Goal: Task Accomplishment & Management: Manage account settings

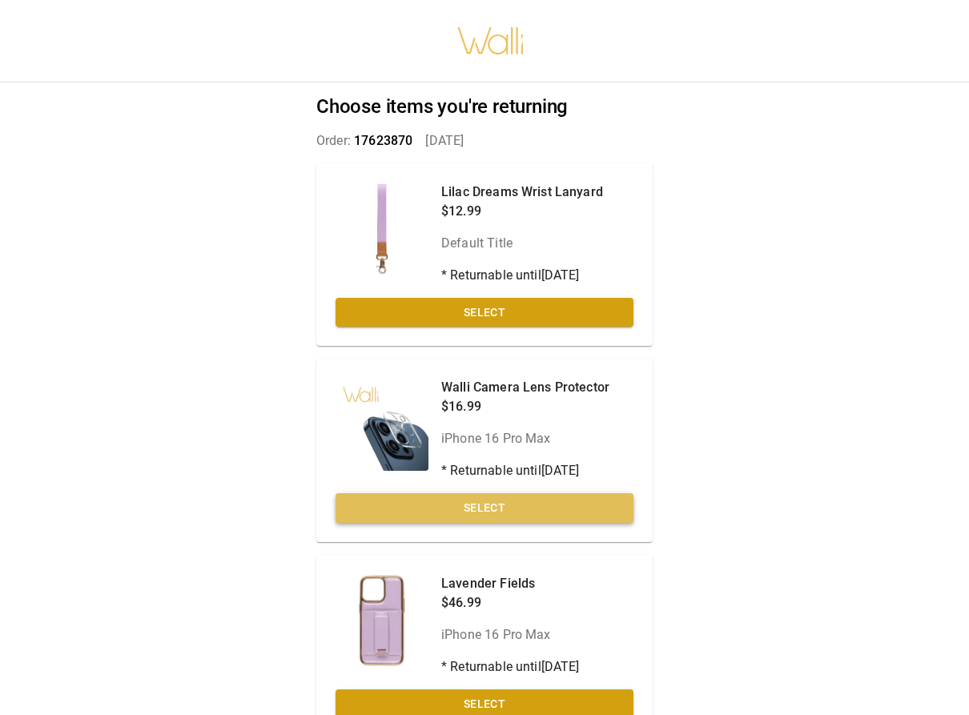
click at [453, 518] on button "Select" at bounding box center [485, 508] width 298 height 30
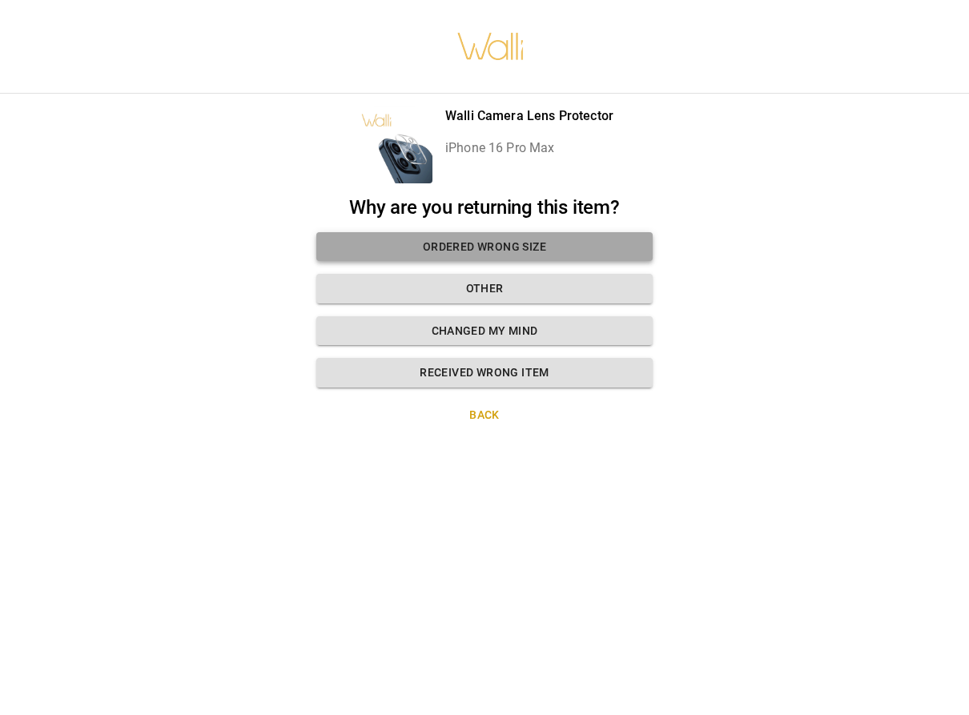
click at [441, 247] on button "Ordered wrong size" at bounding box center [484, 247] width 336 height 30
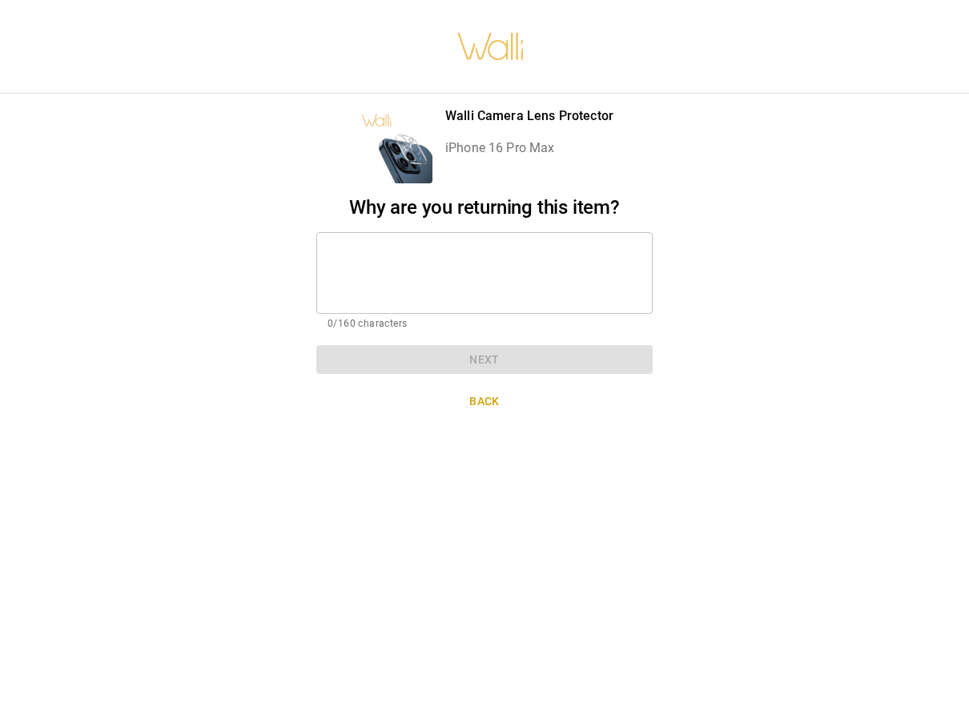
click at [432, 274] on textarea at bounding box center [485, 272] width 314 height 55
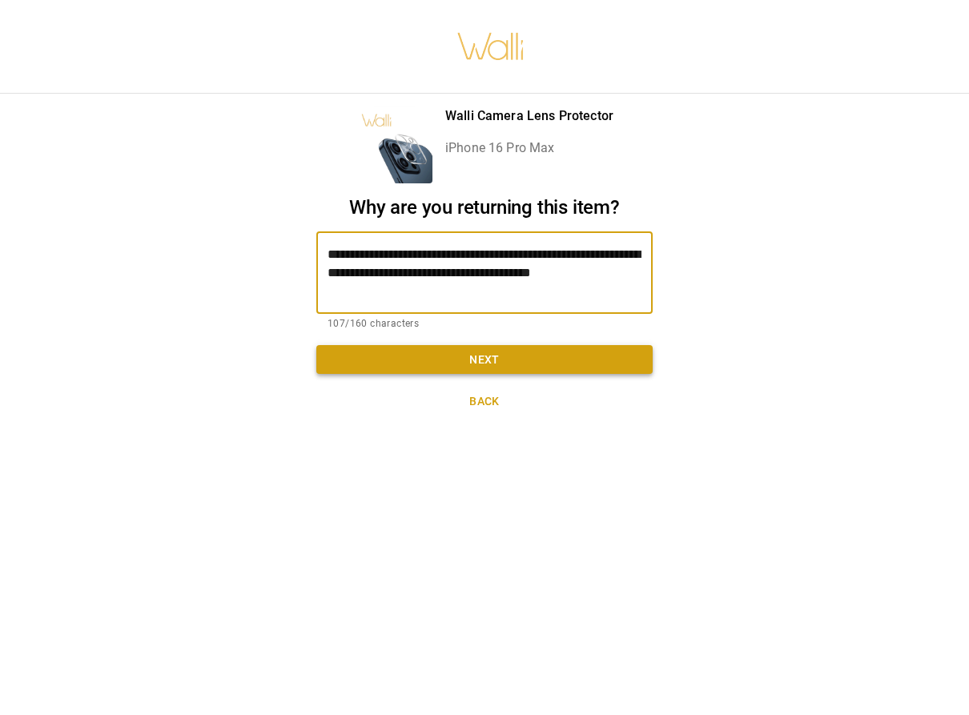
type textarea "**********"
click at [565, 357] on button "Next" at bounding box center [484, 360] width 336 height 30
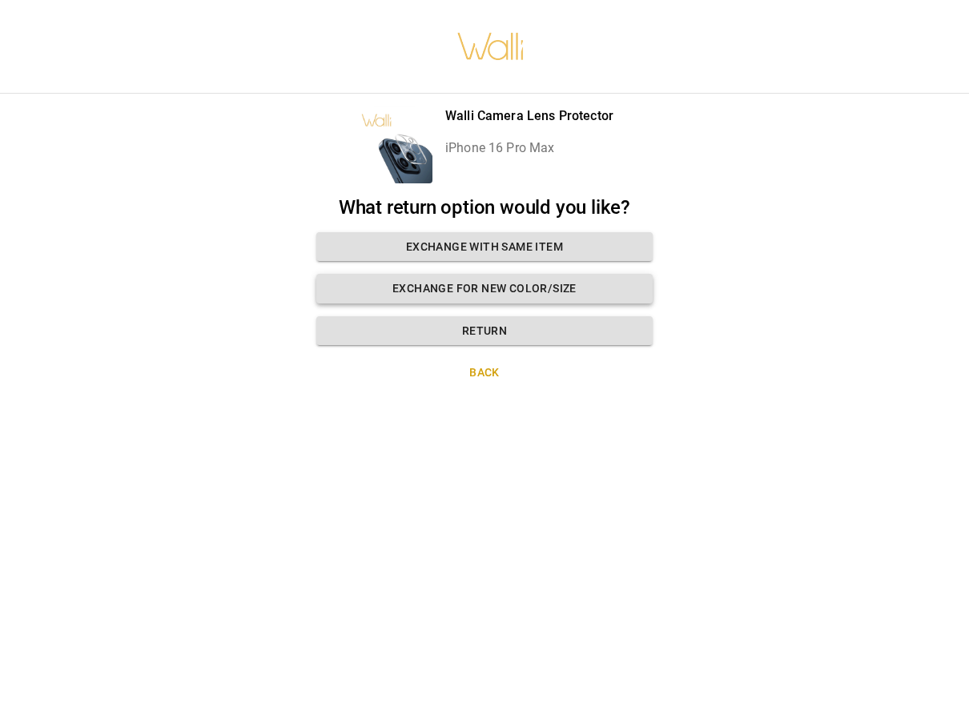
click at [507, 287] on button "Exchange for new color/size" at bounding box center [484, 289] width 336 height 30
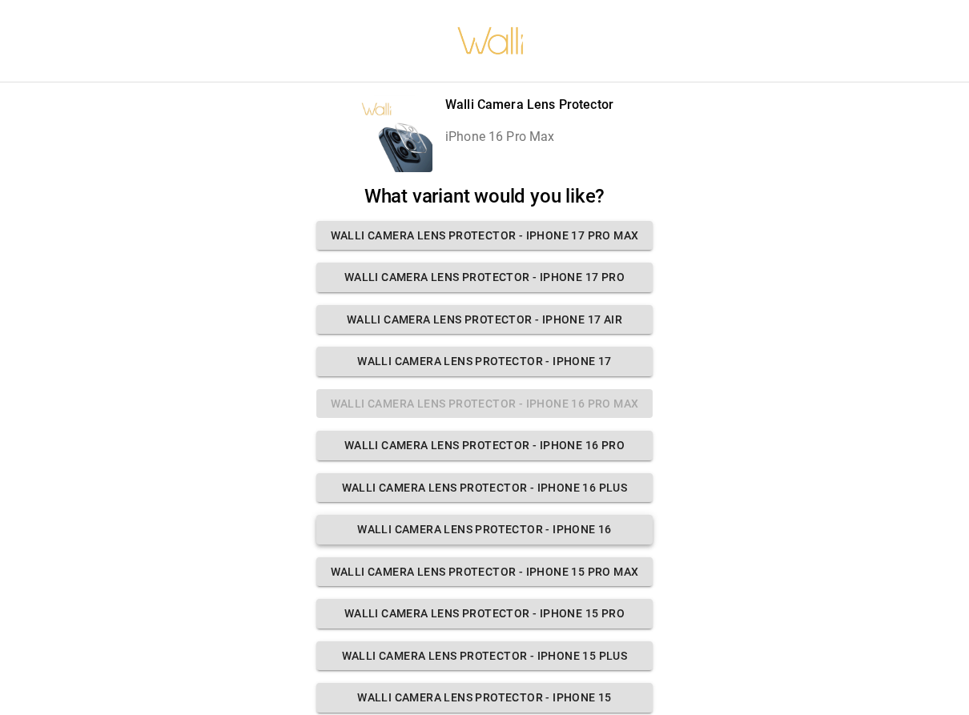
click at [540, 525] on button "Walli Camera Lens Protector - iPhone 16" at bounding box center [484, 530] width 336 height 30
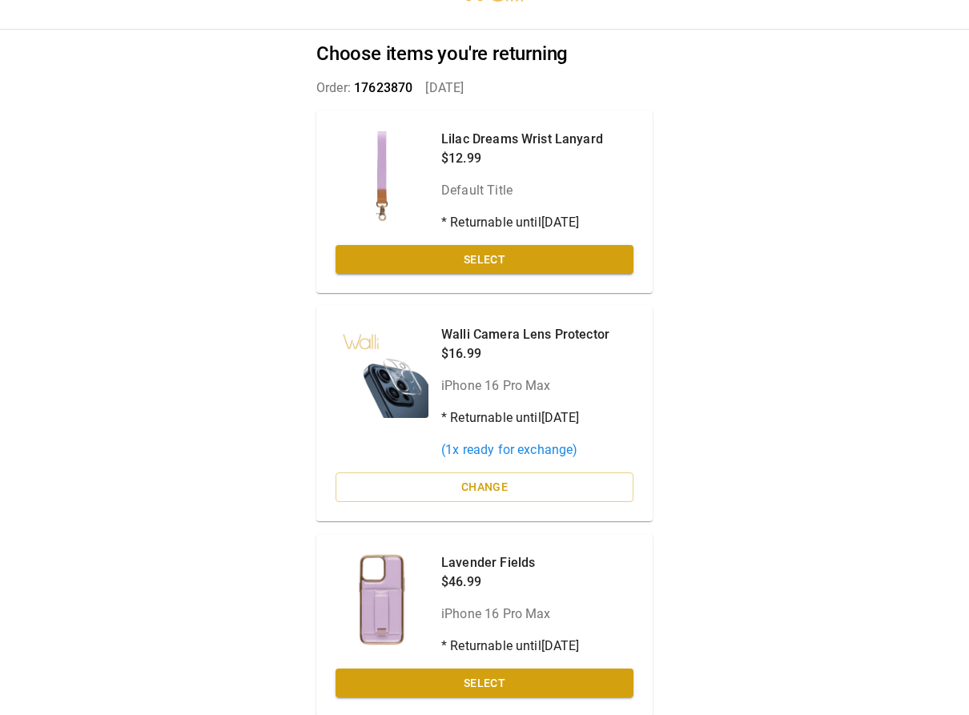
scroll to position [116, 0]
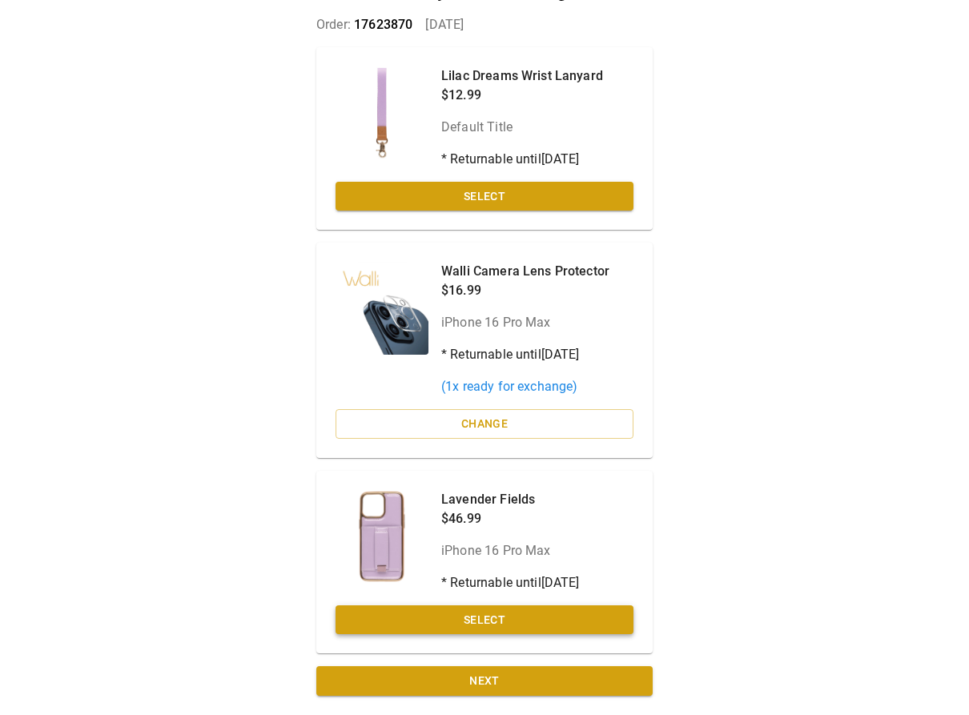
click at [501, 622] on button "Select" at bounding box center [485, 620] width 298 height 30
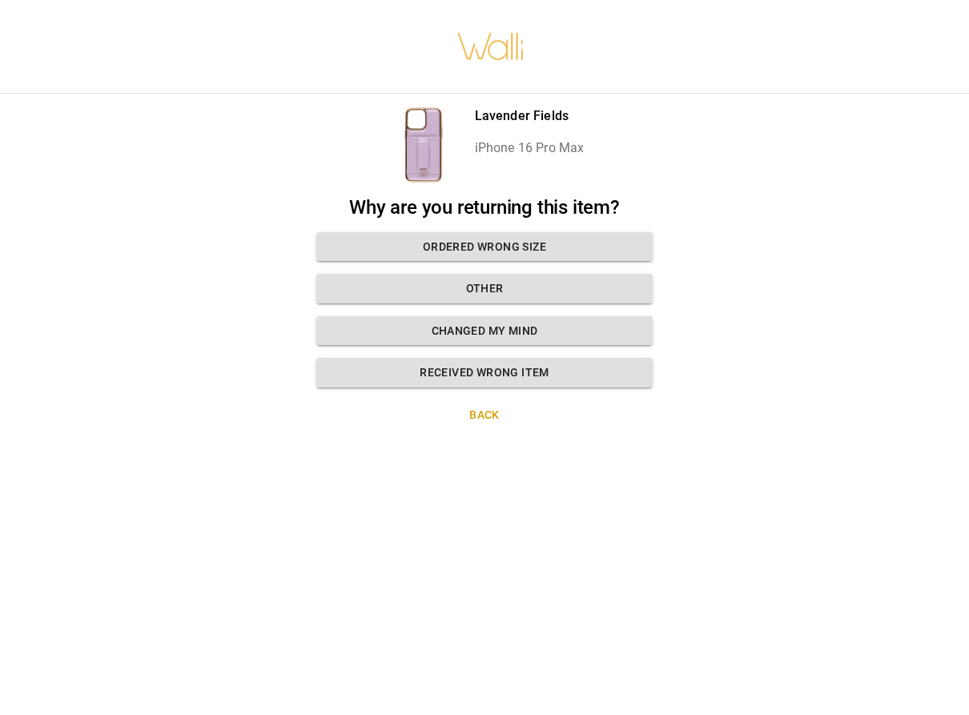
scroll to position [12, 0]
click at [463, 232] on button "Ordered wrong size" at bounding box center [484, 247] width 336 height 30
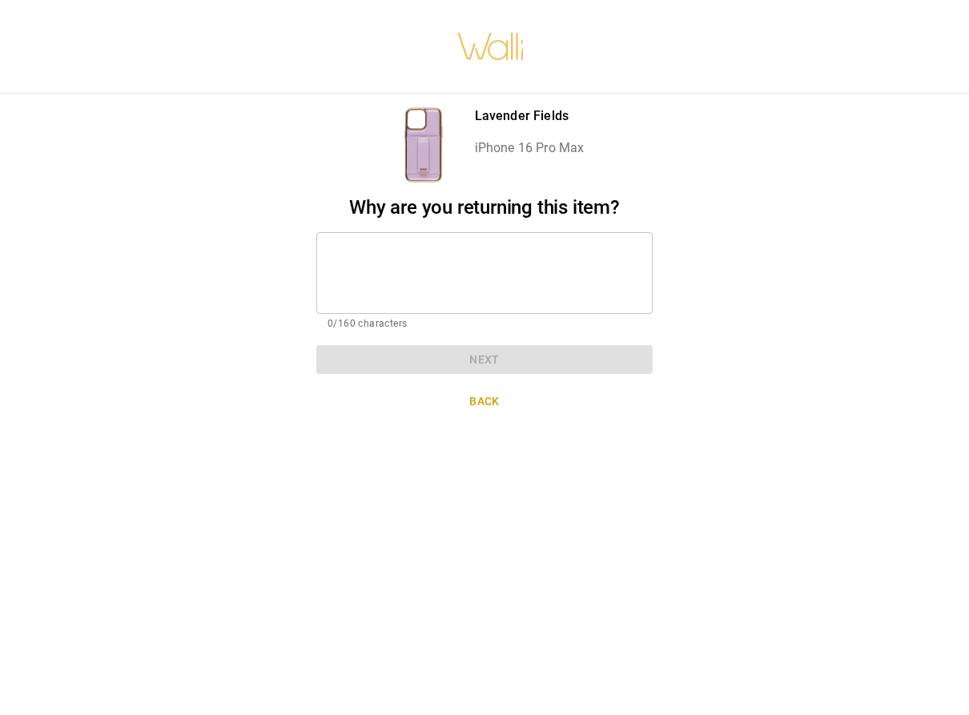
click at [455, 271] on textarea at bounding box center [485, 272] width 314 height 55
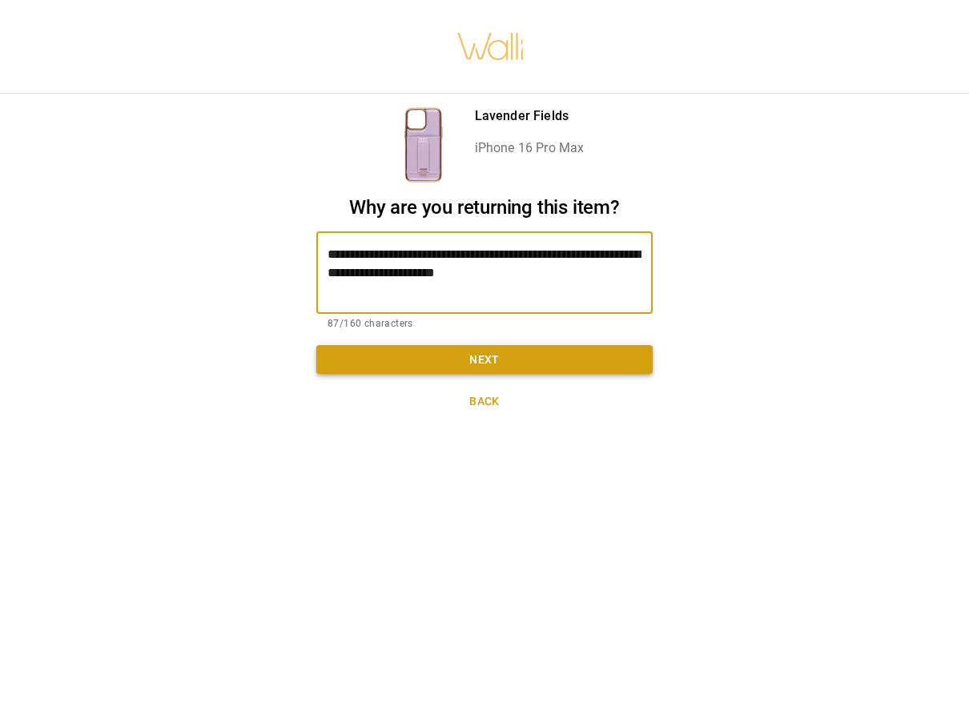
type textarea "**********"
click at [525, 345] on button "Next" at bounding box center [484, 360] width 336 height 30
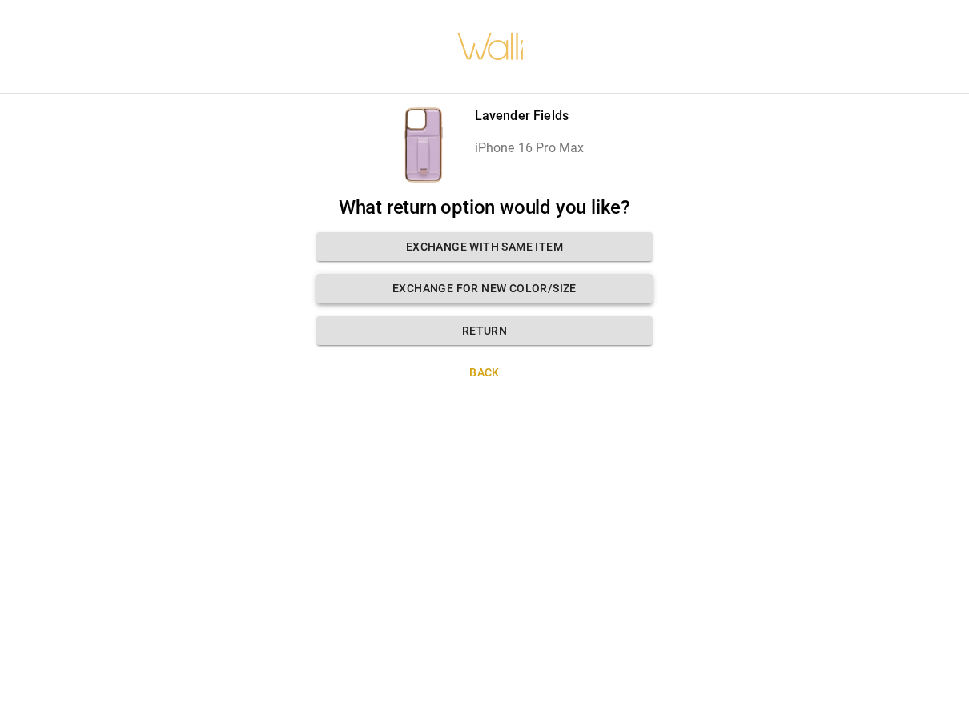
click at [521, 274] on button "Exchange for new color/size" at bounding box center [484, 289] width 336 height 30
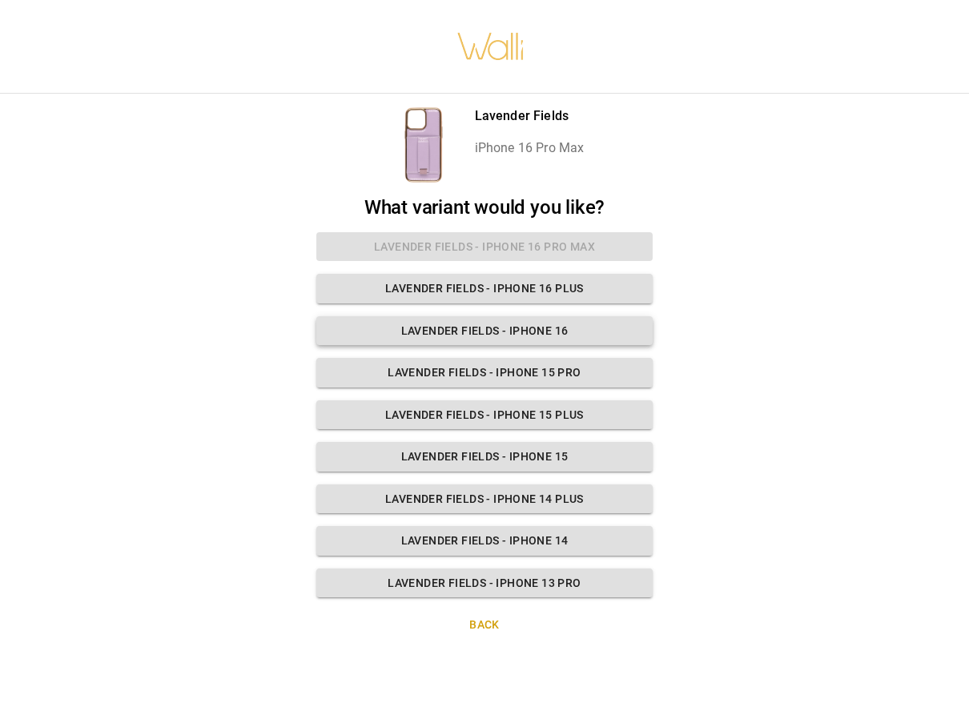
click at [532, 324] on button "Lavender Fields - iPhone 16" at bounding box center [484, 331] width 336 height 30
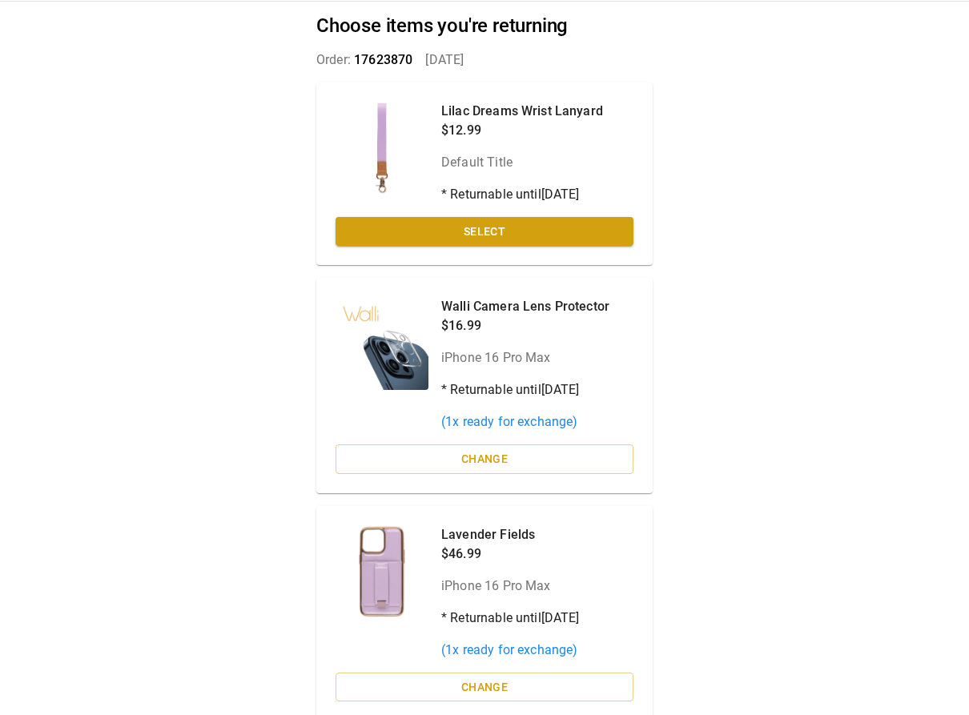
scroll to position [148, 0]
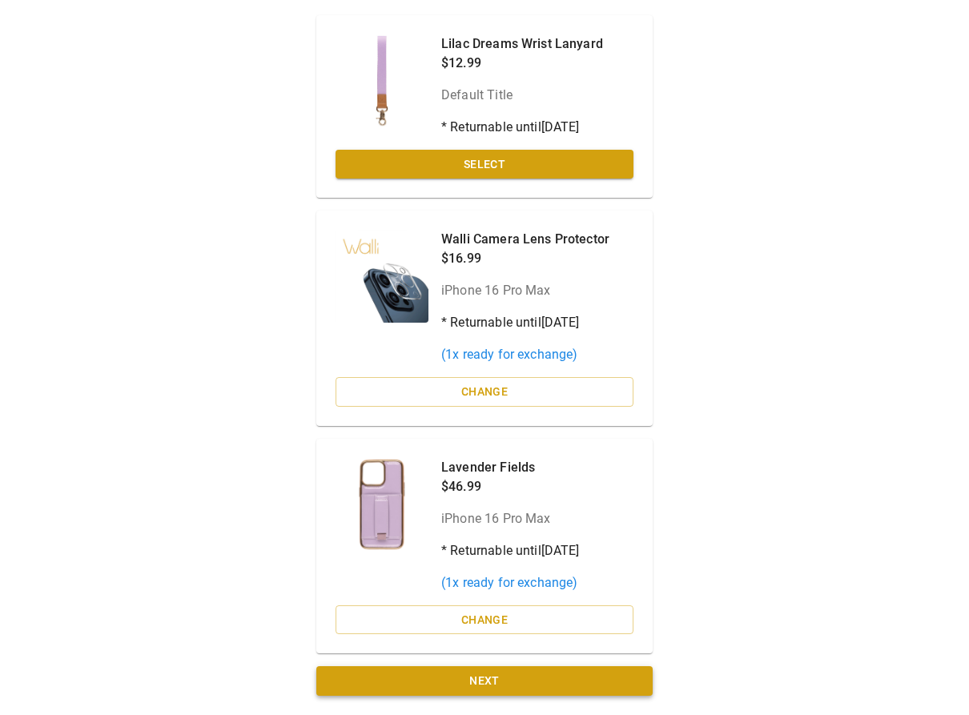
click at [476, 686] on button "Next" at bounding box center [484, 681] width 336 height 30
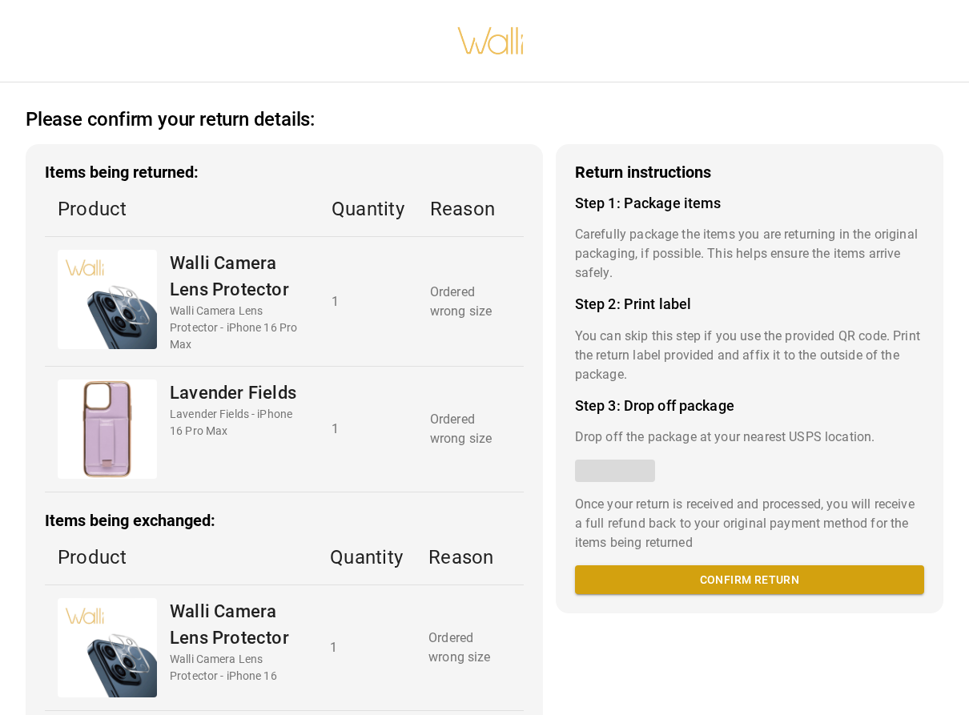
scroll to position [12, 0]
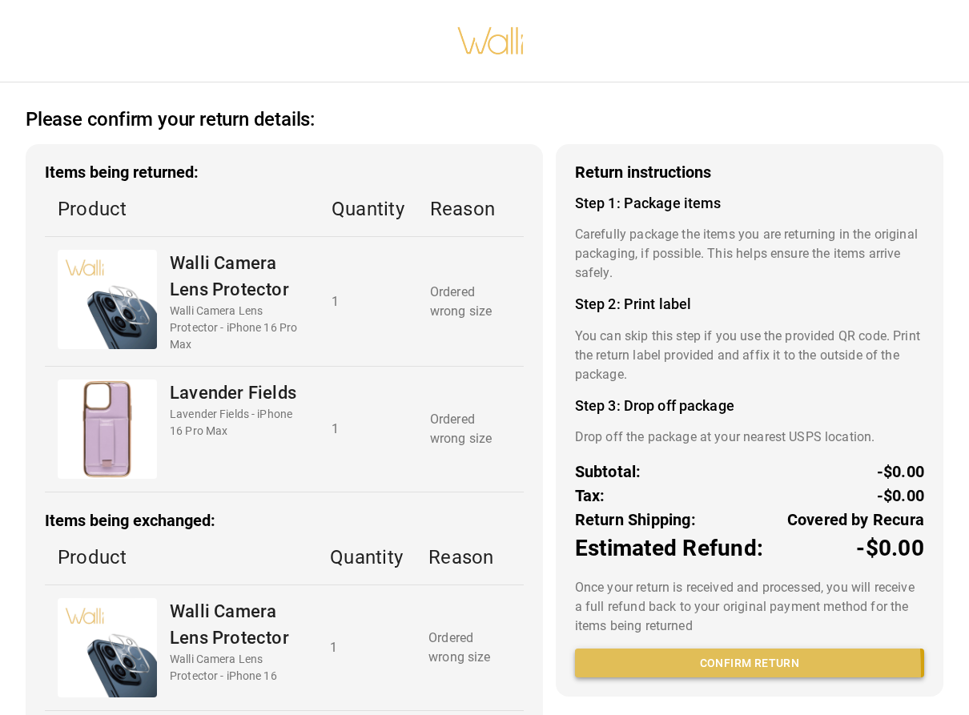
click at [607, 659] on button "Confirm return" at bounding box center [749, 664] width 349 height 30
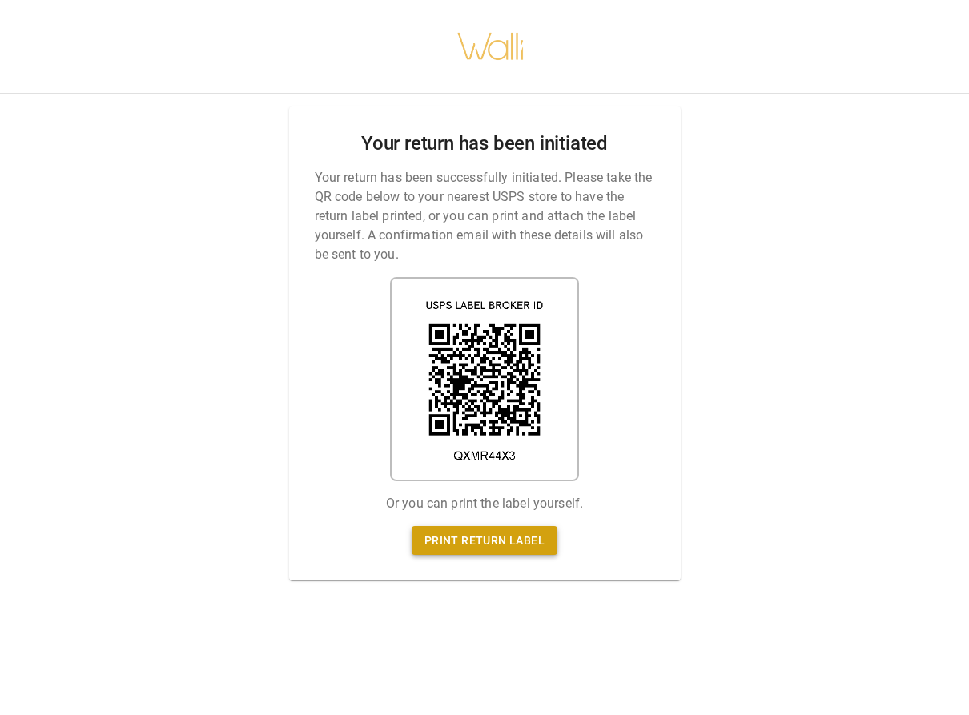
click at [484, 531] on link "Print return label" at bounding box center [485, 541] width 146 height 30
